Goal: Find specific page/section: Find specific page/section

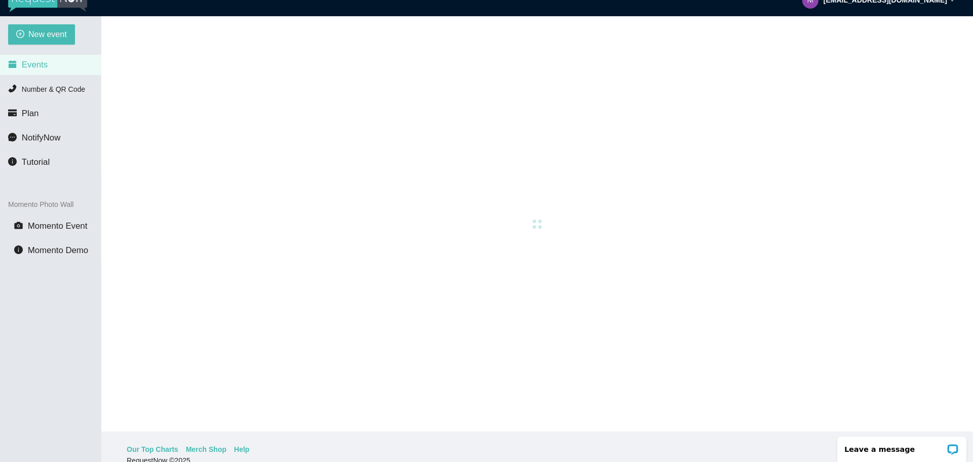
scroll to position [32, 0]
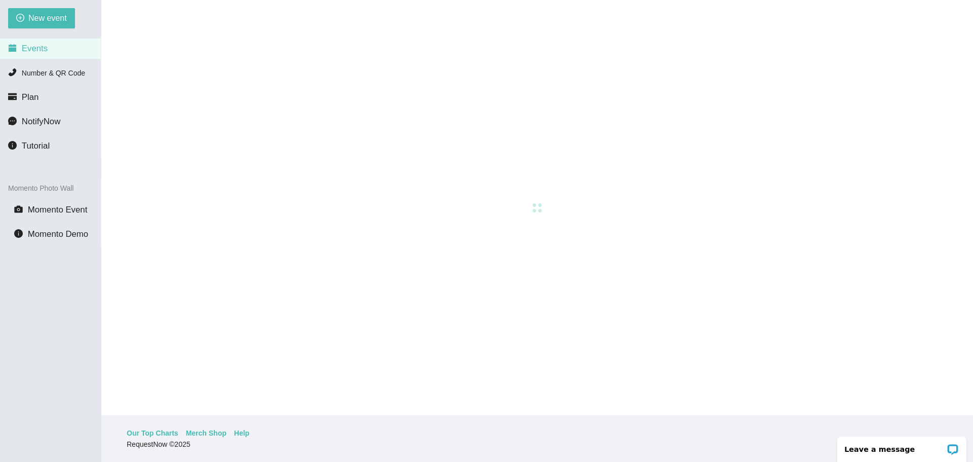
click at [59, 49] on li "Events" at bounding box center [50, 49] width 101 height 20
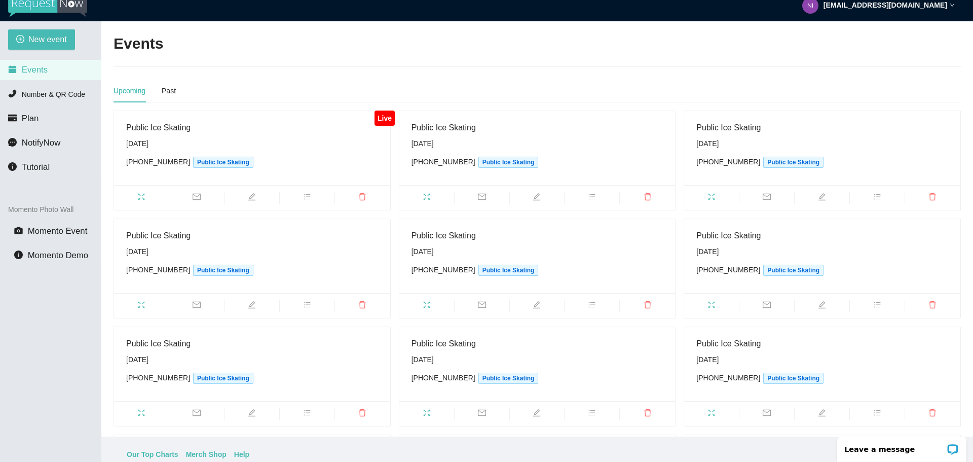
scroll to position [0, 0]
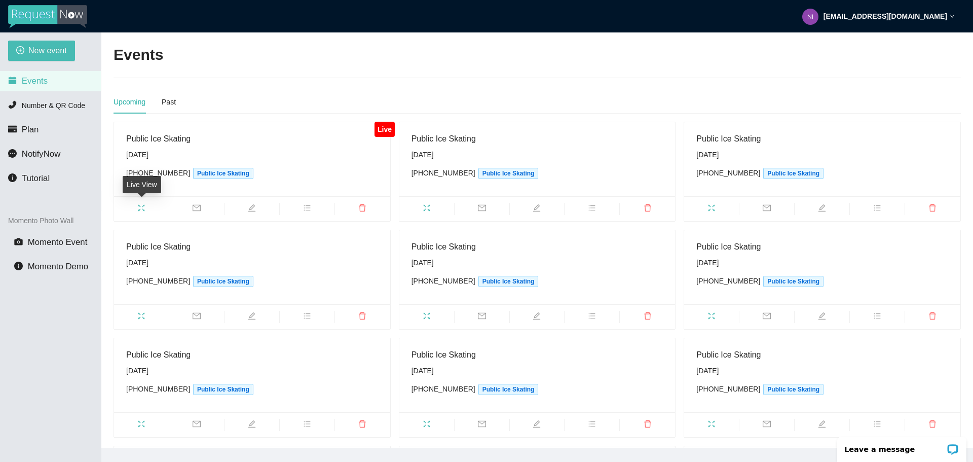
click at [150, 205] on span "fullscreen" at bounding box center [141, 209] width 55 height 11
